Goal: Transaction & Acquisition: Purchase product/service

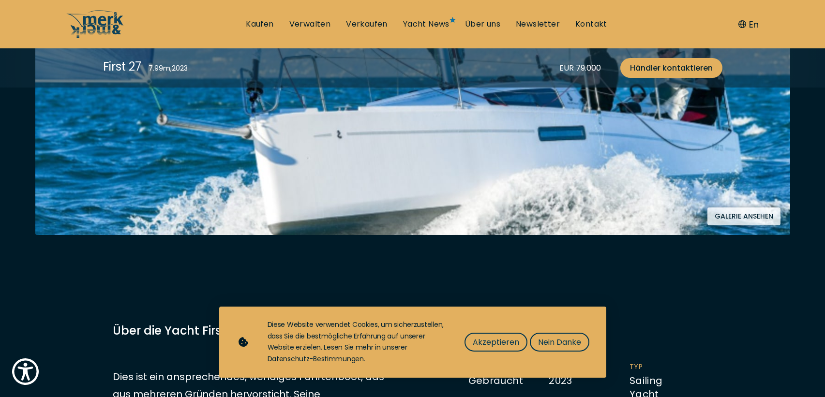
scroll to position [194, 0]
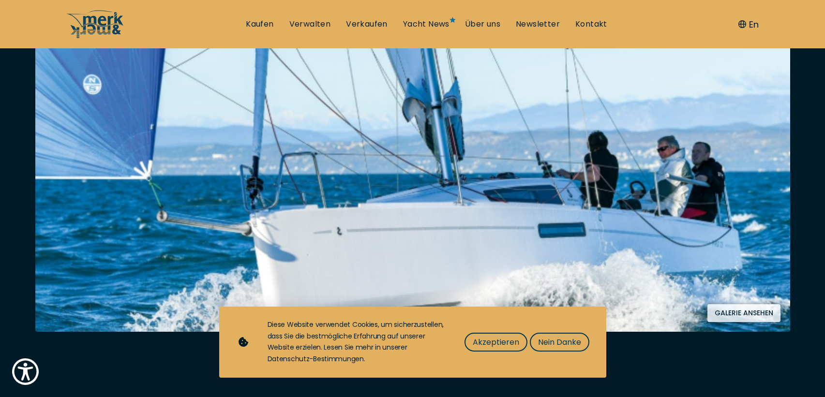
click at [742, 309] on button "Galerie ansehen" at bounding box center [743, 313] width 73 height 18
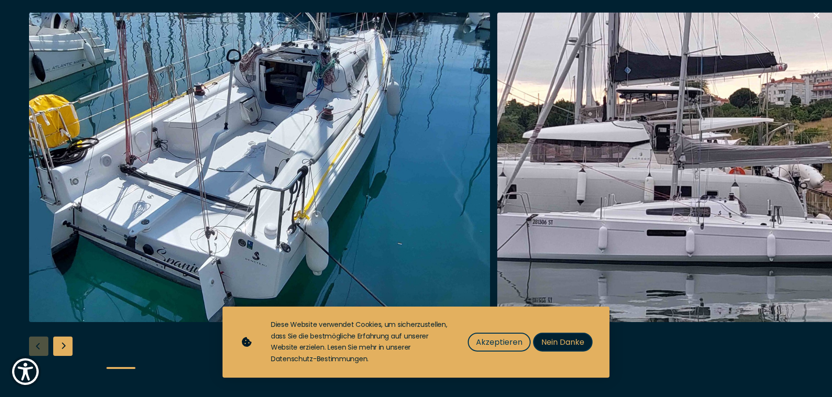
click at [558, 341] on span "Nein Danke" at bounding box center [562, 342] width 43 height 12
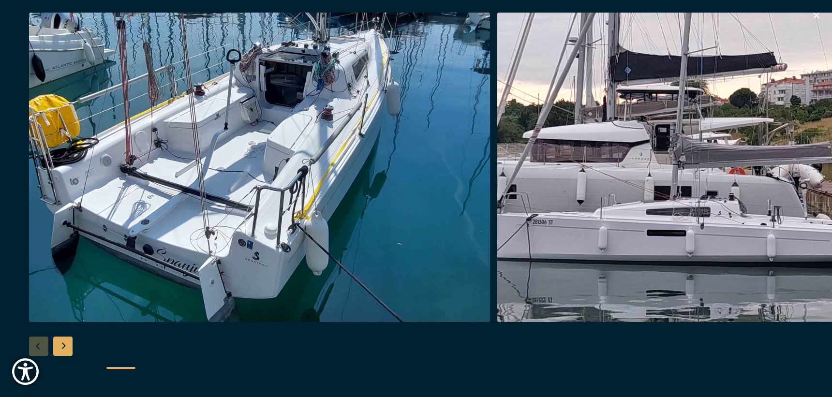
click at [58, 347] on div "Next slide" at bounding box center [62, 346] width 19 height 19
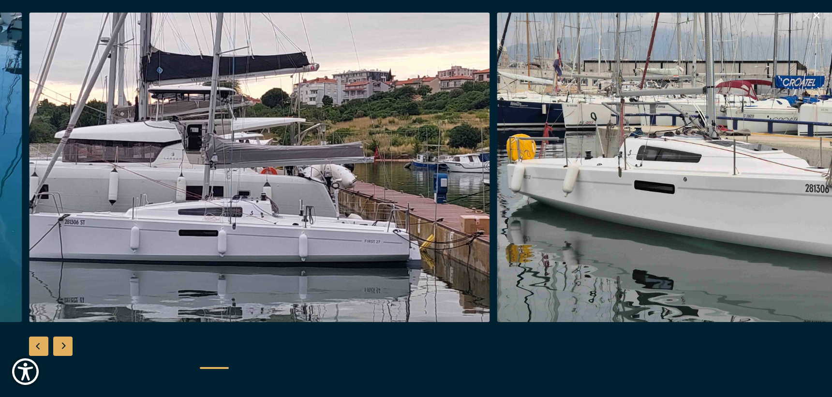
click at [63, 345] on div "Next slide" at bounding box center [62, 346] width 19 height 19
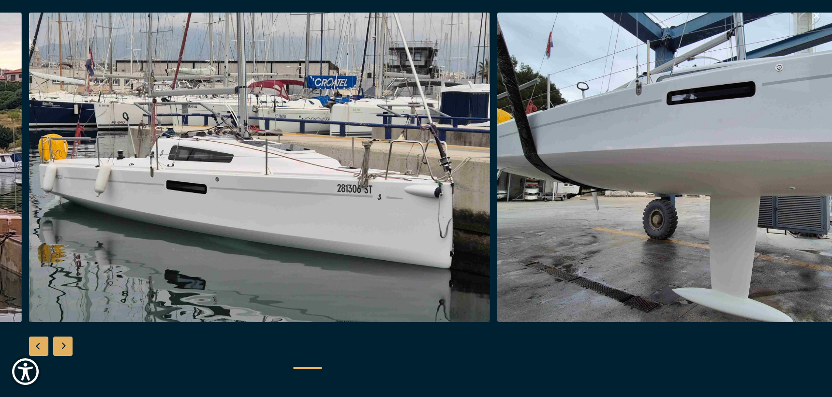
click at [63, 345] on div "Next slide" at bounding box center [62, 346] width 19 height 19
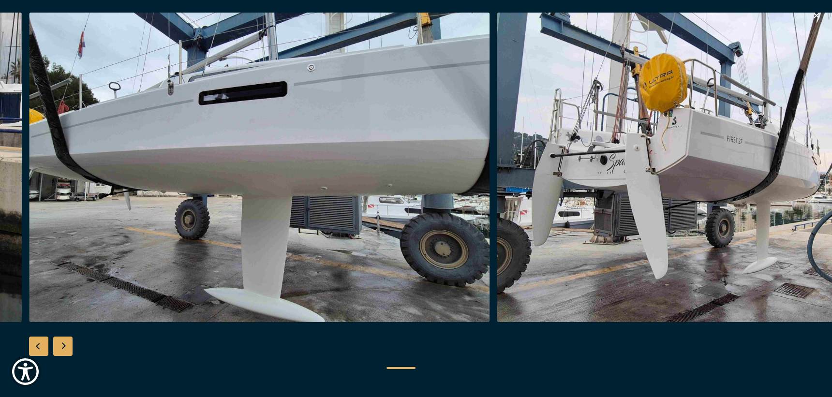
click at [63, 345] on div "Next slide" at bounding box center [62, 346] width 19 height 19
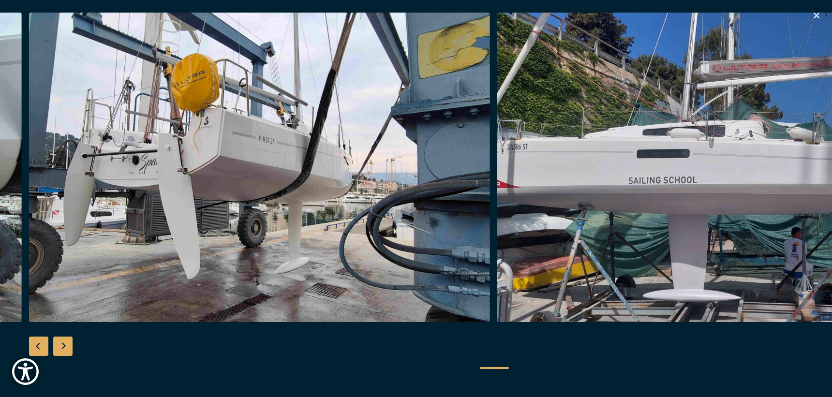
click at [63, 345] on div "Next slide" at bounding box center [62, 346] width 19 height 19
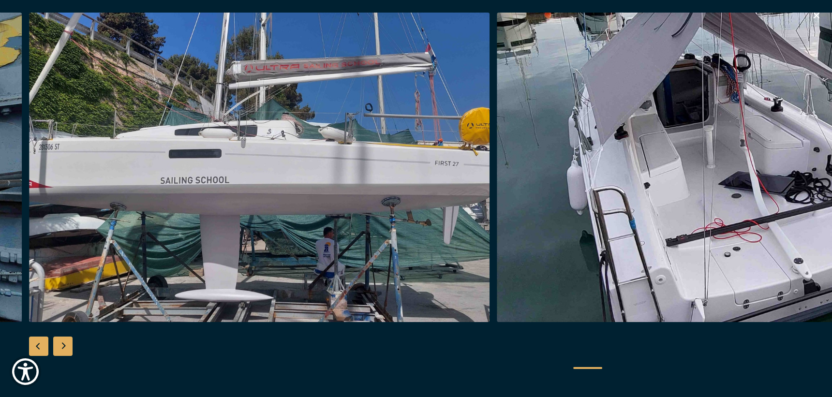
click at [63, 345] on div "Next slide" at bounding box center [62, 346] width 19 height 19
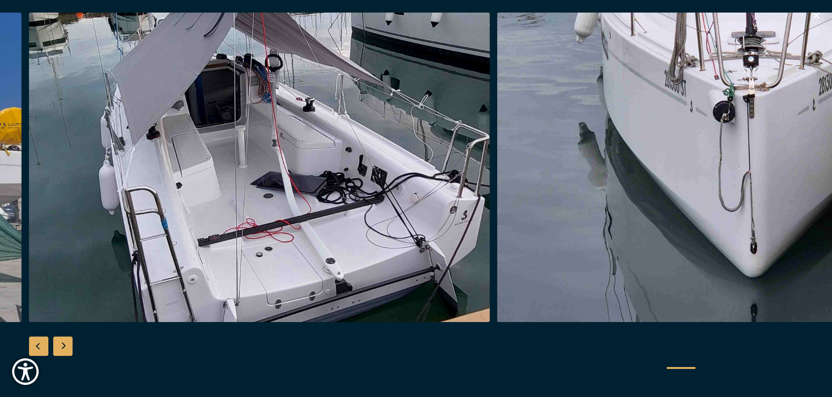
click at [63, 345] on div "Next slide" at bounding box center [62, 346] width 19 height 19
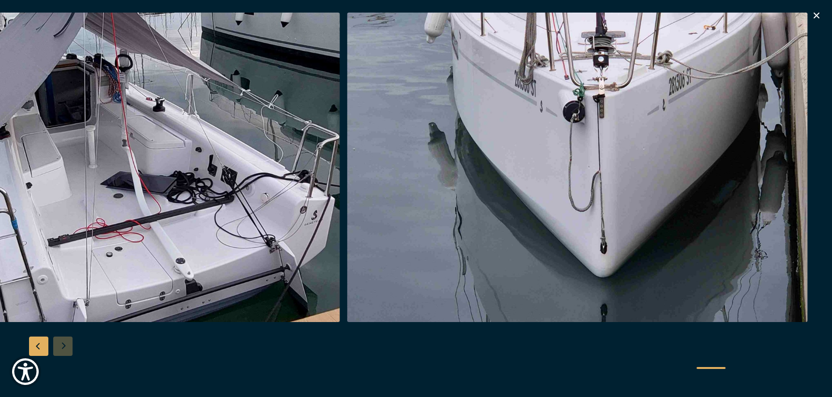
click at [63, 345] on div at bounding box center [416, 199] width 832 height 373
click at [64, 345] on div at bounding box center [416, 199] width 832 height 373
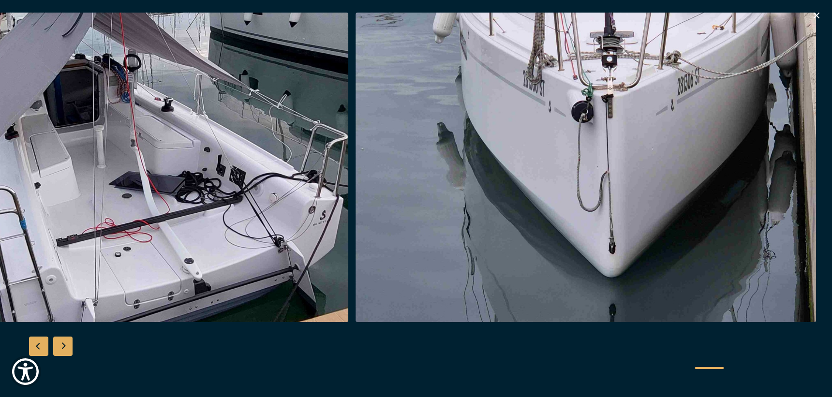
click at [65, 346] on div "Next slide" at bounding box center [62, 346] width 19 height 19
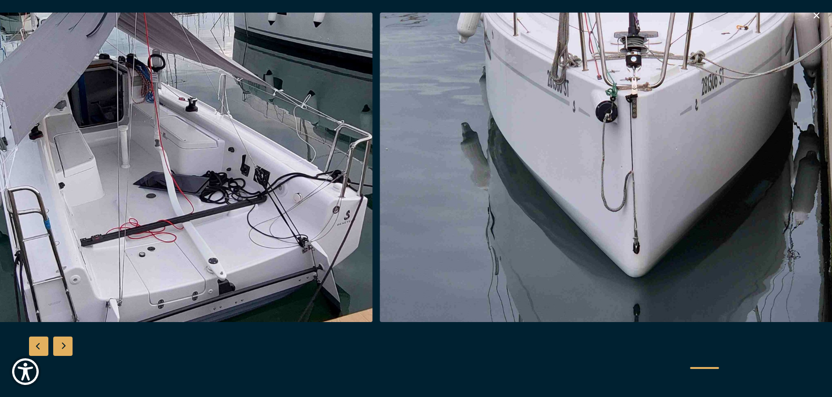
click at [817, 15] on icon "button" at bounding box center [817, 16] width 6 height 6
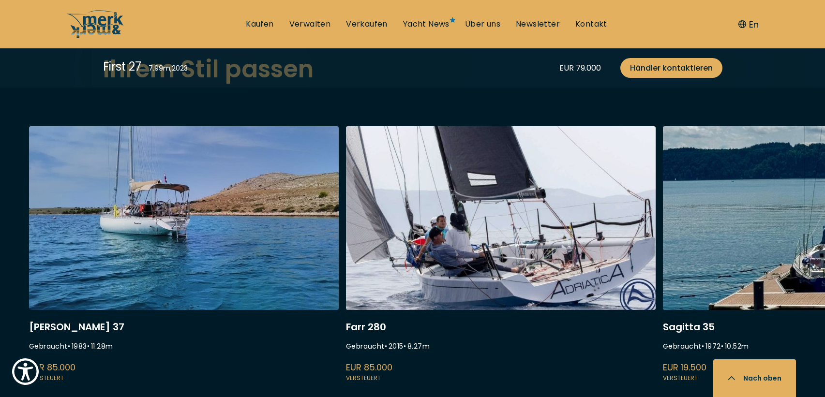
scroll to position [2564, 0]
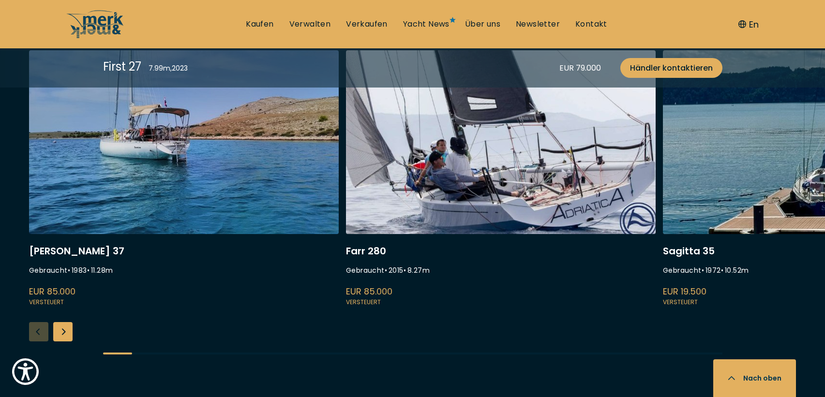
click at [58, 333] on div "Next slide" at bounding box center [62, 331] width 19 height 19
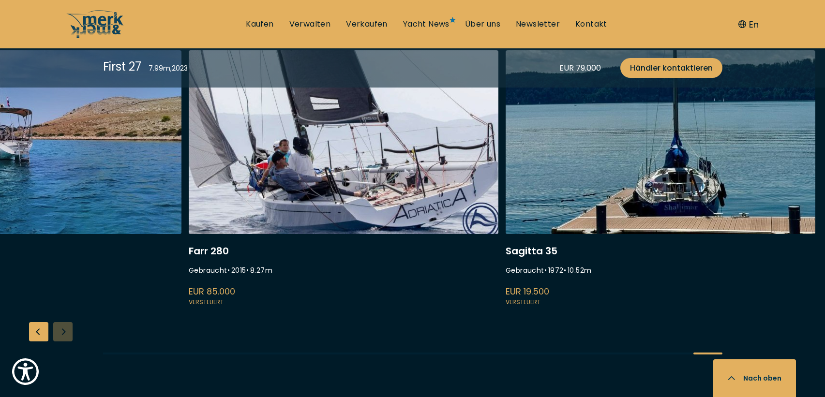
click at [60, 332] on div "[PERSON_NAME] 37 Gebraucht • 1983 • 11.28 m EUR 85.000 Versteuert Farr 280 Gebr…" at bounding box center [412, 210] width 825 height 321
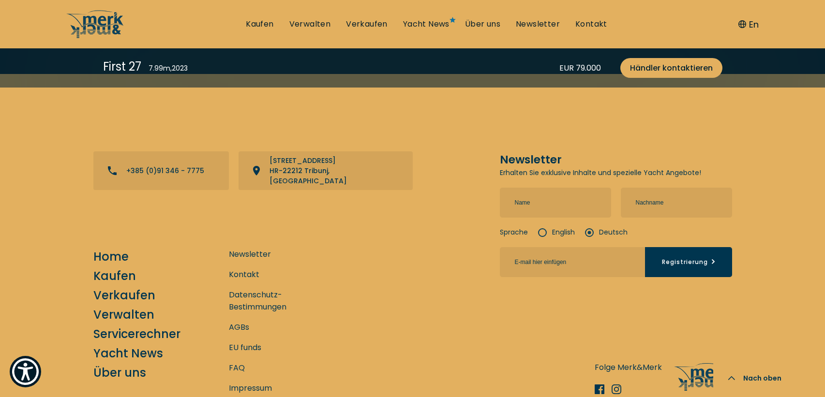
scroll to position [3490, 0]
